Goal: Information Seeking & Learning: Learn about a topic

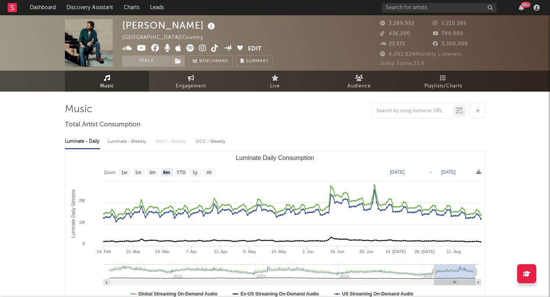
select select "6m"
click at [410, 10] on input "text" at bounding box center [439, 8] width 115 height 10
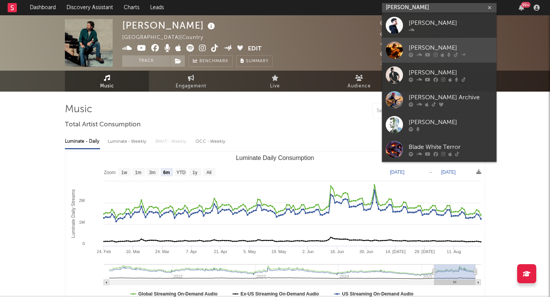
type input "[PERSON_NAME]"
click at [433, 47] on div "[PERSON_NAME]" at bounding box center [451, 47] width 84 height 9
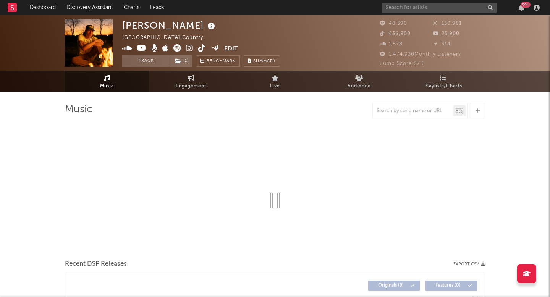
select select "6m"
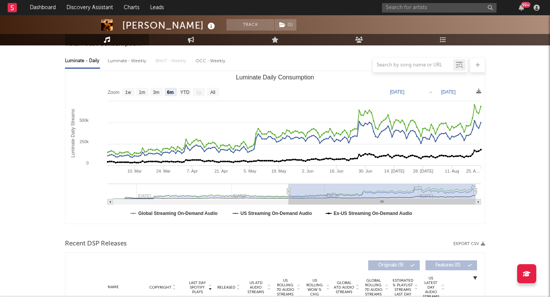
scroll to position [162, 0]
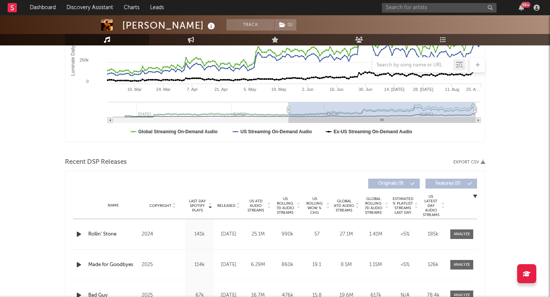
click at [233, 202] on div "Name Copyright Label Album Names Composer Names 7 Day Spotify Plays Last Day Sp…" at bounding box center [275, 206] width 404 height 27
click at [233, 204] on span "Released" at bounding box center [226, 206] width 18 height 5
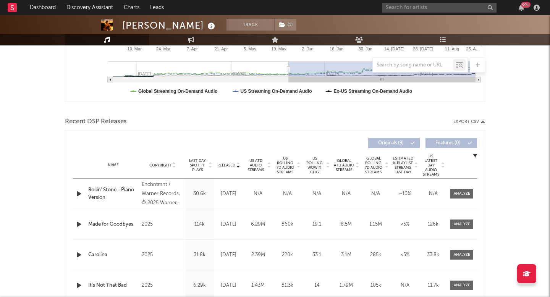
scroll to position [203, 0]
click at [311, 162] on span "US Rolling WoW % Chg" at bounding box center [314, 166] width 21 height 18
click at [455, 224] on div at bounding box center [462, 225] width 16 height 6
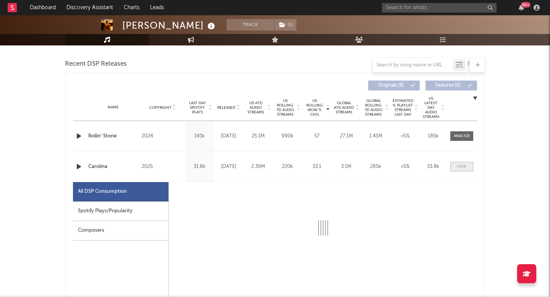
scroll to position [269, 0]
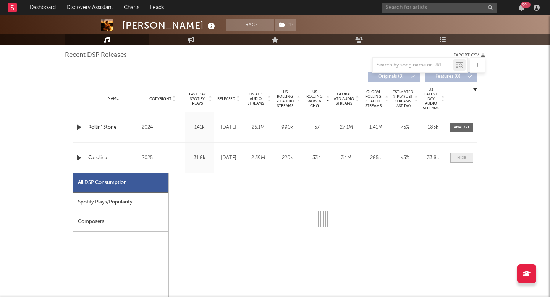
select select "1w"
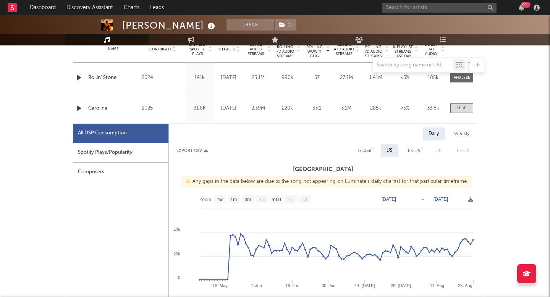
scroll to position [335, 0]
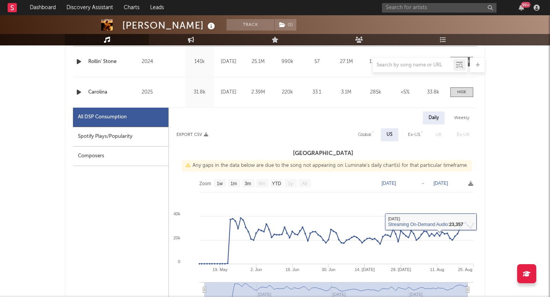
click at [368, 136] on div "Global" at bounding box center [364, 134] width 13 height 9
select select "1w"
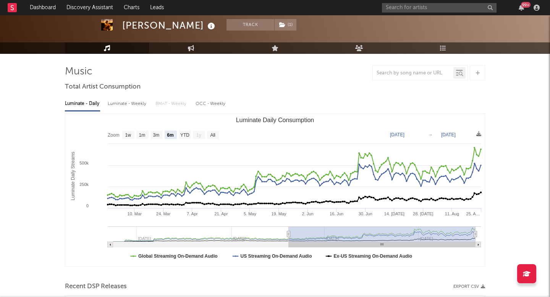
scroll to position [0, 0]
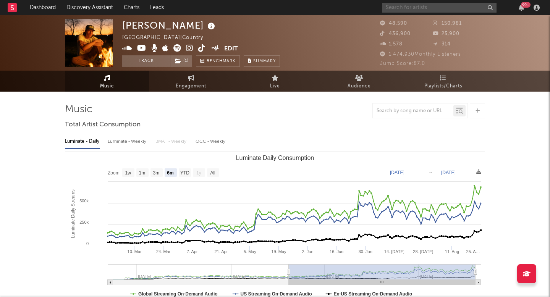
click at [449, 7] on input "text" at bounding box center [439, 8] width 115 height 10
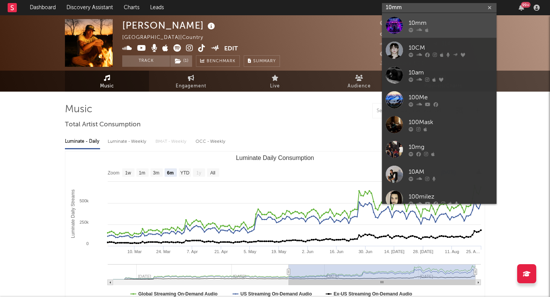
type input "10mm"
click at [423, 29] on div at bounding box center [451, 30] width 84 height 5
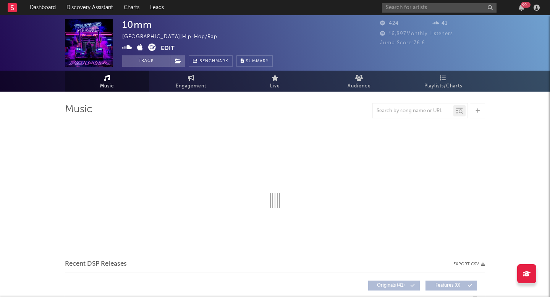
select select "1w"
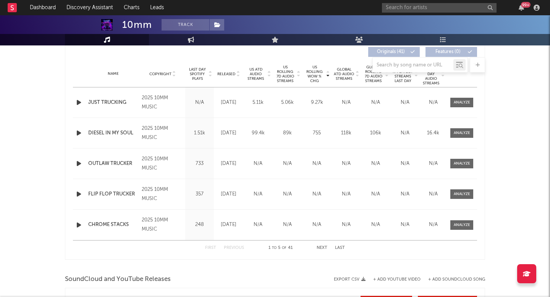
scroll to position [230, 0]
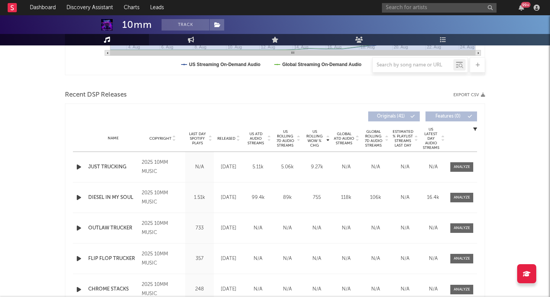
click at [78, 196] on icon "button" at bounding box center [79, 198] width 8 height 10
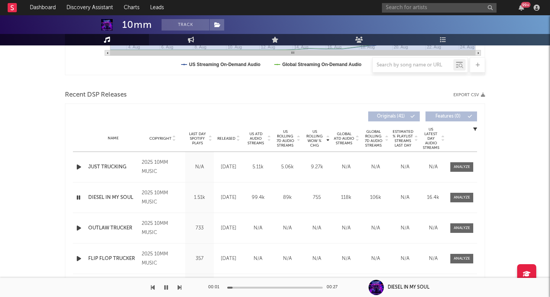
click at [78, 196] on icon "button" at bounding box center [78, 198] width 7 height 10
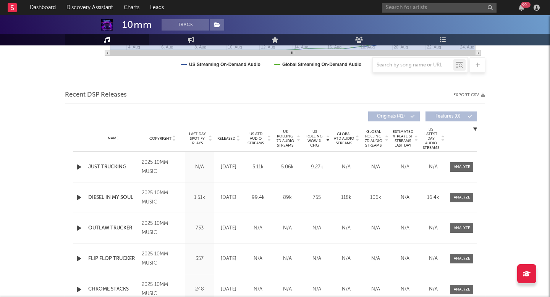
scroll to position [0, 0]
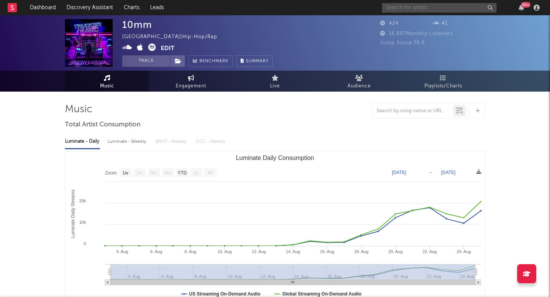
click at [398, 4] on input "text" at bounding box center [439, 8] width 115 height 10
type input "C"
click at [428, 8] on input "C" at bounding box center [439, 8] width 115 height 10
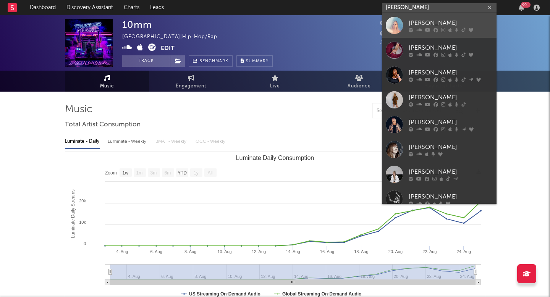
type input "[PERSON_NAME]"
click at [447, 28] on div at bounding box center [451, 30] width 84 height 5
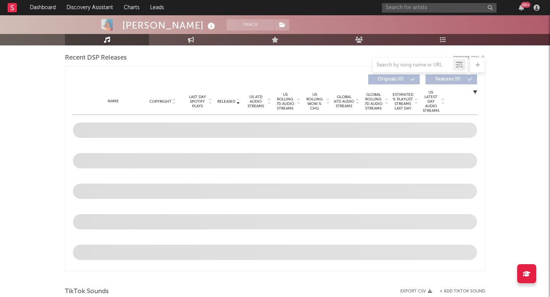
select select "6m"
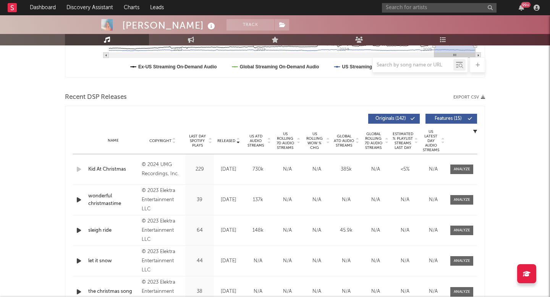
scroll to position [219, 0]
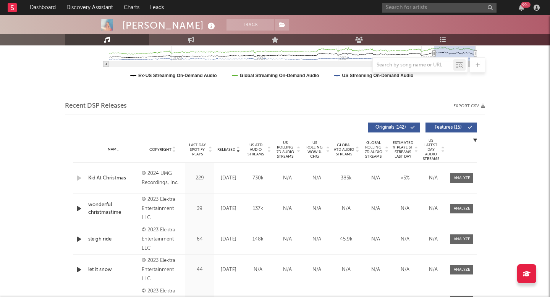
click at [262, 151] on span "US ATD Audio Streams" at bounding box center [255, 150] width 21 height 14
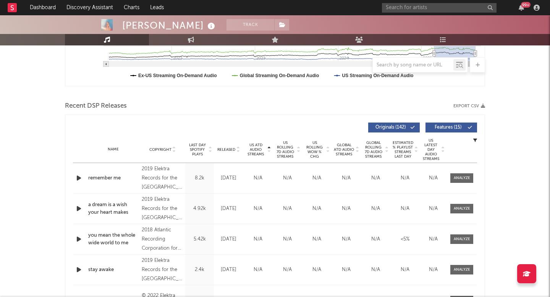
click at [262, 152] on span "US ATD Audio Streams" at bounding box center [255, 150] width 21 height 14
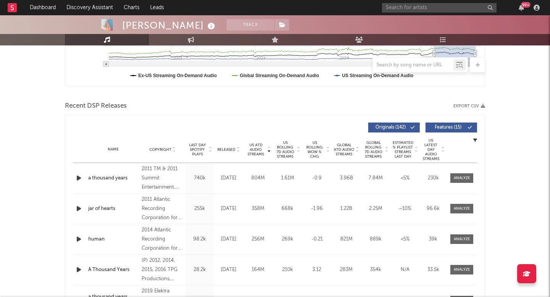
click at [291, 148] on span "US Rolling 7D Audio Streams" at bounding box center [285, 150] width 21 height 18
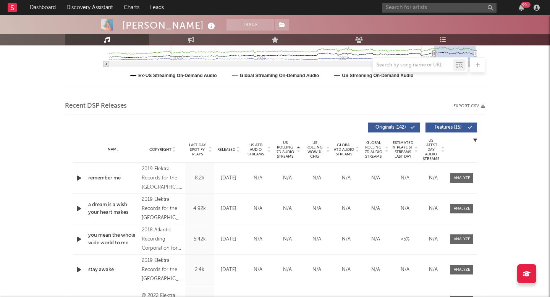
click at [291, 148] on span "US Rolling 7D Audio Streams" at bounding box center [285, 150] width 21 height 18
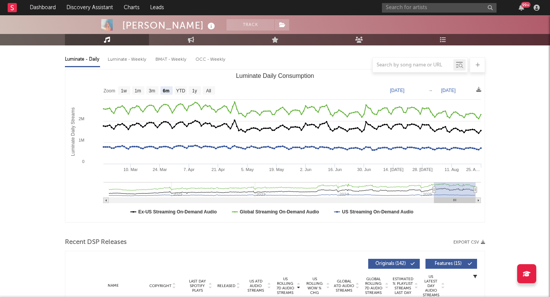
scroll to position [0, 0]
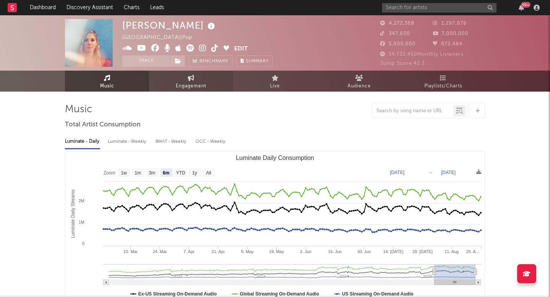
click at [186, 79] on link "Engagement" at bounding box center [191, 81] width 84 height 21
select select "1m"
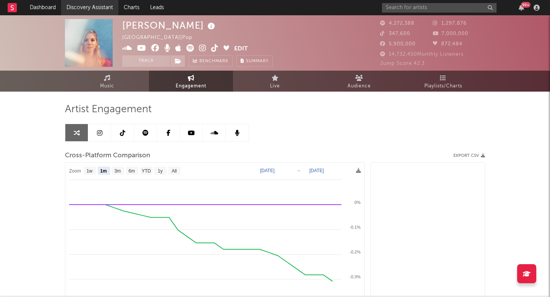
click at [88, 7] on link "Discovery Assistant" at bounding box center [89, 7] width 57 height 15
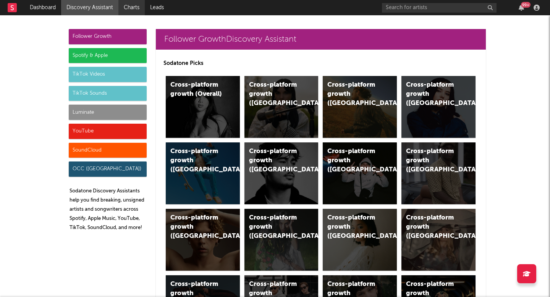
click at [144, 12] on link "Charts" at bounding box center [131, 7] width 26 height 15
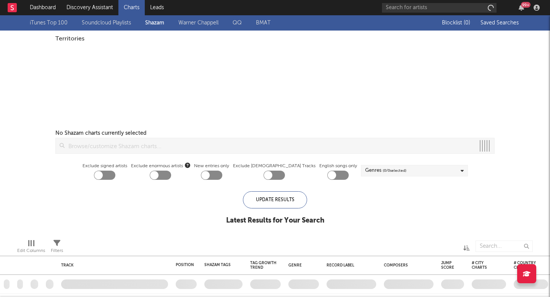
checkbox input "true"
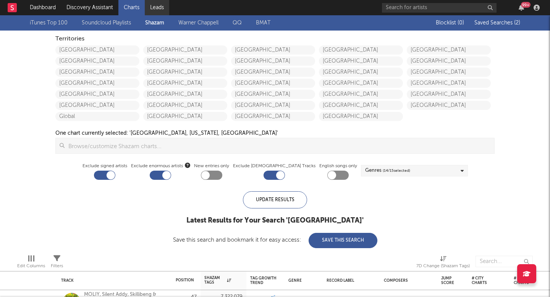
click at [164, 5] on link "Leads" at bounding box center [157, 7] width 24 height 15
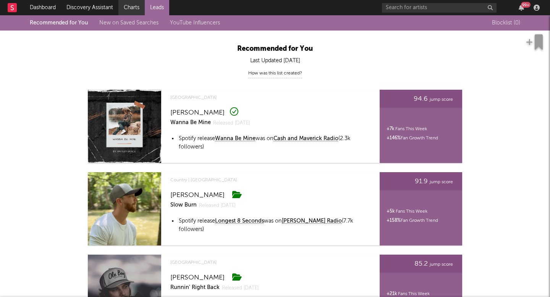
click at [141, 9] on link "Charts" at bounding box center [131, 7] width 26 height 15
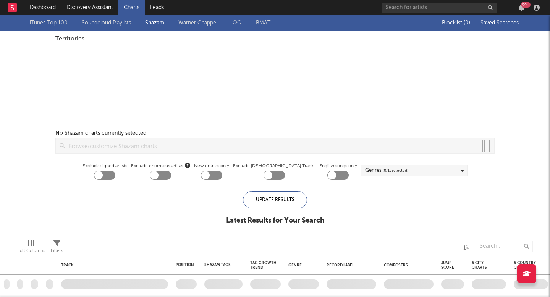
checkbox input "true"
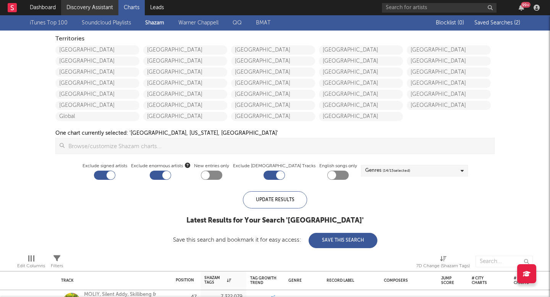
click at [96, 8] on link "Discovery Assistant" at bounding box center [89, 7] width 57 height 15
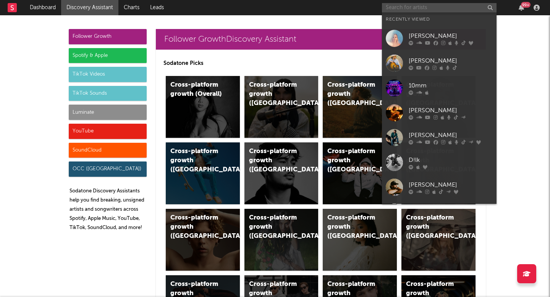
click at [423, 11] on input "text" at bounding box center [439, 8] width 115 height 10
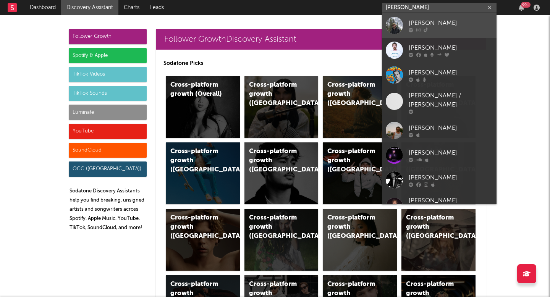
type input "[PERSON_NAME]"
click at [430, 29] on div at bounding box center [451, 30] width 84 height 5
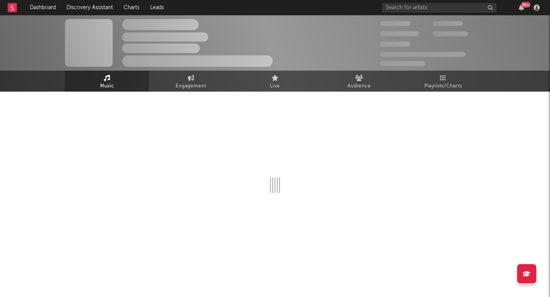
select select "6m"
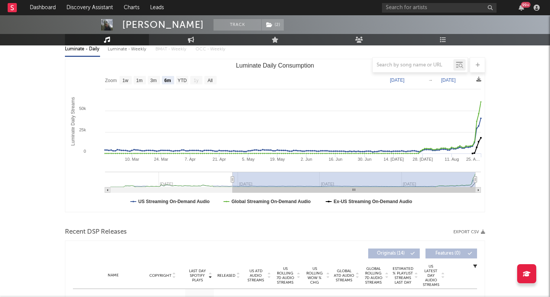
scroll to position [186, 0]
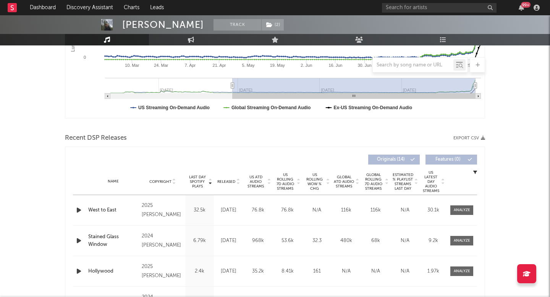
click at [474, 209] on div at bounding box center [462, 211] width 31 height 10
click at [467, 209] on div at bounding box center [462, 210] width 16 height 6
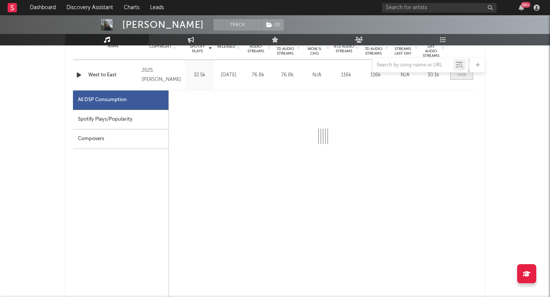
scroll to position [326, 0]
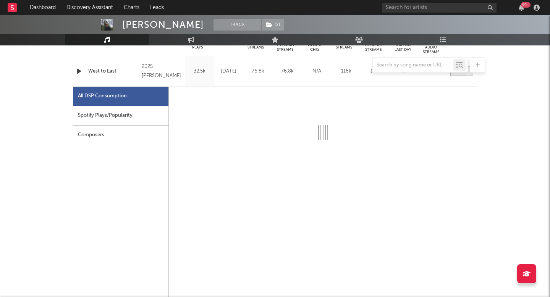
select select "1w"
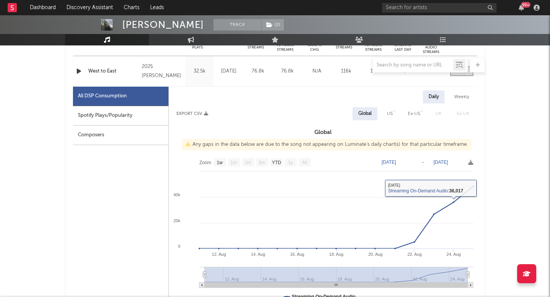
click at [387, 107] on div "Daily Weekly Export CSV Global US Ex-US [GEOGRAPHIC_DATA] Ex-UK Global Any gaps…" at bounding box center [323, 224] width 308 height 267
click at [389, 115] on div "US" at bounding box center [390, 113] width 6 height 9
select select "1w"
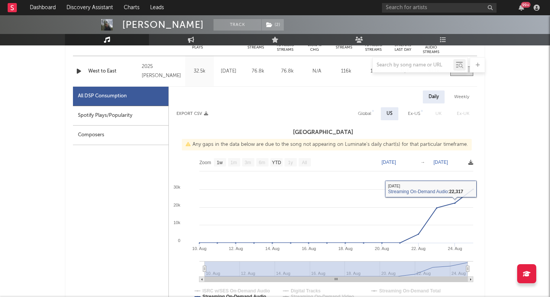
scroll to position [314, 0]
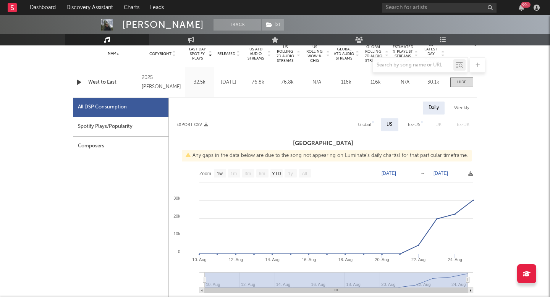
click at [372, 124] on div "Global" at bounding box center [364, 124] width 25 height 13
select select "1w"
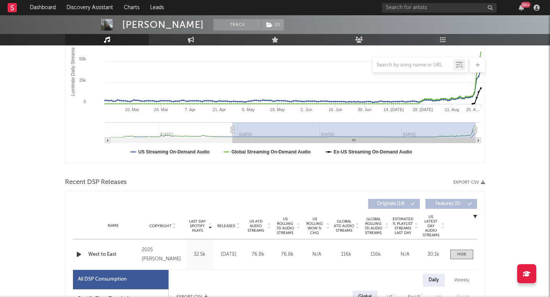
scroll to position [0, 0]
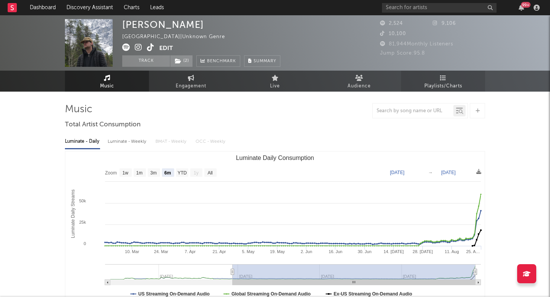
click at [457, 82] on span "Playlists/Charts" at bounding box center [444, 86] width 38 height 9
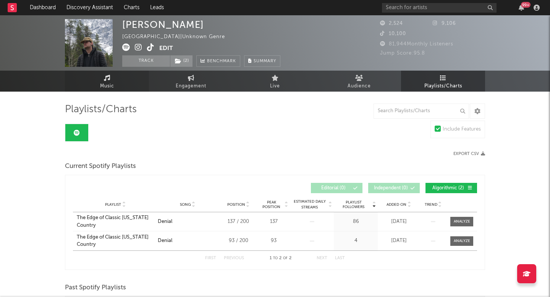
click at [97, 75] on link "Music" at bounding box center [107, 81] width 84 height 21
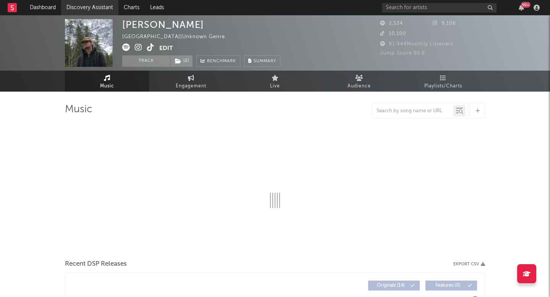
select select "6m"
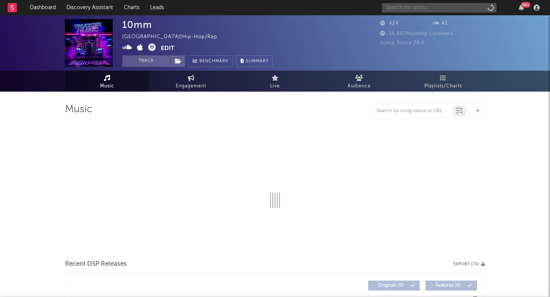
click at [415, 6] on input "text" at bounding box center [439, 8] width 115 height 10
select select "1w"
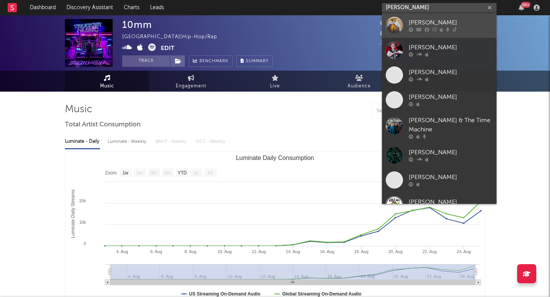
type input "[PERSON_NAME]"
click at [413, 28] on div at bounding box center [451, 30] width 84 height 5
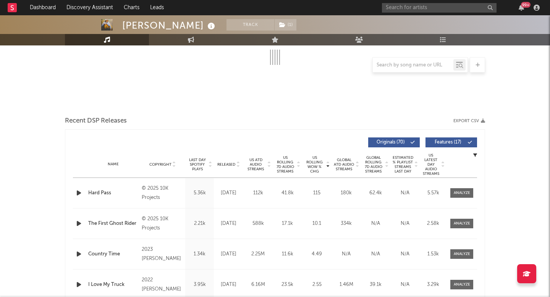
select select "6m"
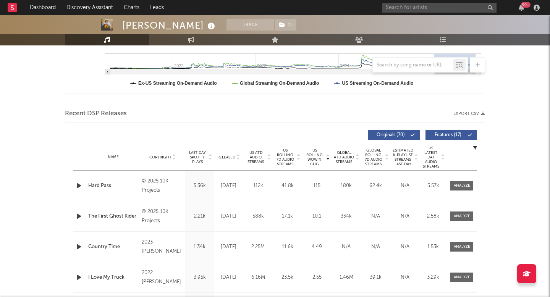
scroll to position [210, 0]
click at [229, 158] on span "Released" at bounding box center [226, 158] width 18 height 5
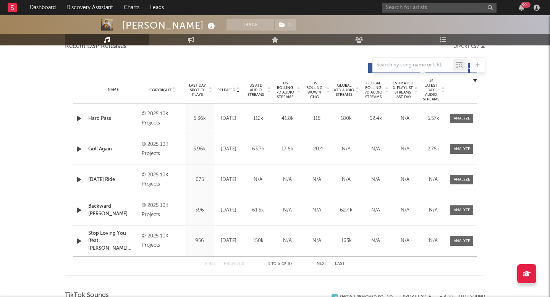
scroll to position [277, 0]
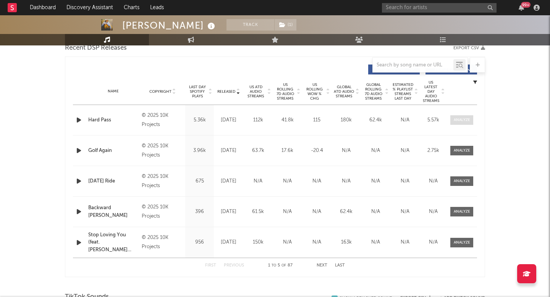
click at [457, 115] on span at bounding box center [462, 120] width 23 height 10
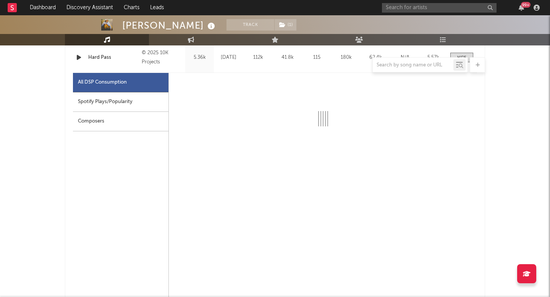
scroll to position [340, 0]
select select "1w"
